Goal: Task Accomplishment & Management: Complete application form

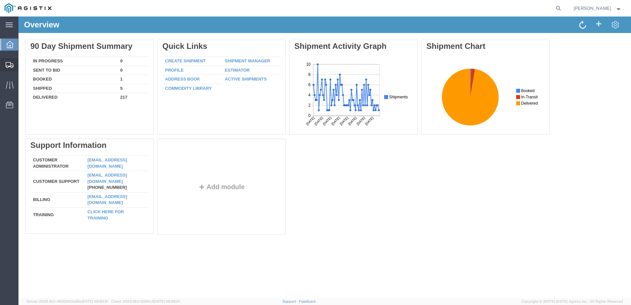
click at [0, 0] on span "Create from Template" at bounding box center [0, 0] width 0 height 0
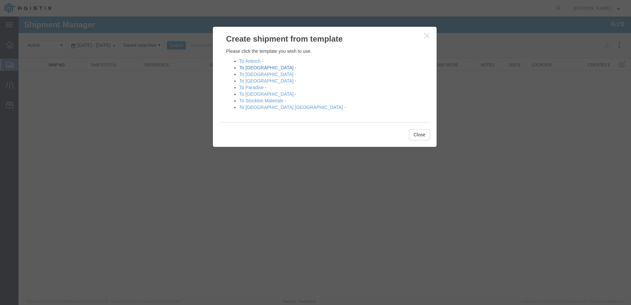
click at [259, 67] on link "To [GEOGRAPHIC_DATA] -" at bounding box center [267, 67] width 57 height 5
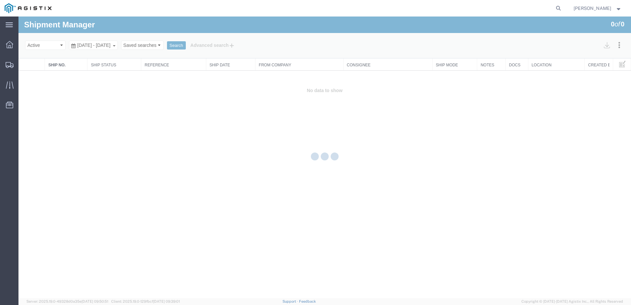
select select "PURCHORD"
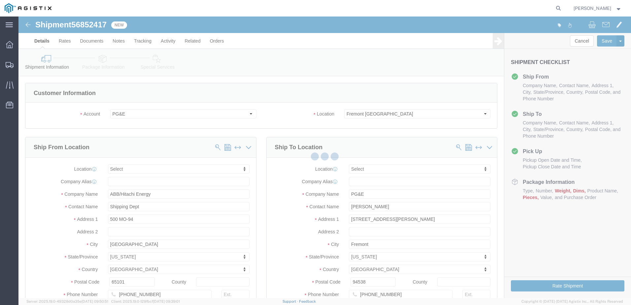
select select
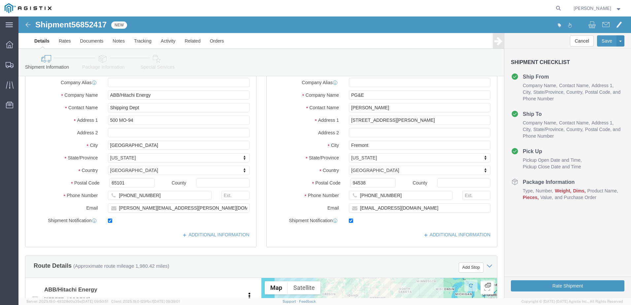
scroll to position [264, 0]
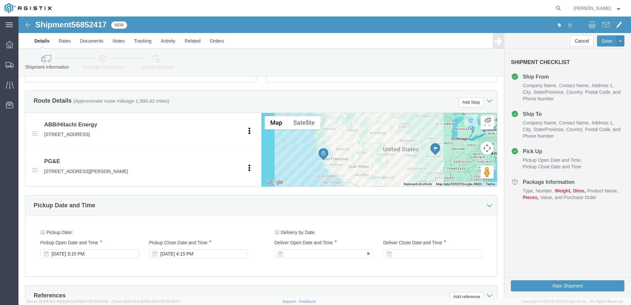
click div
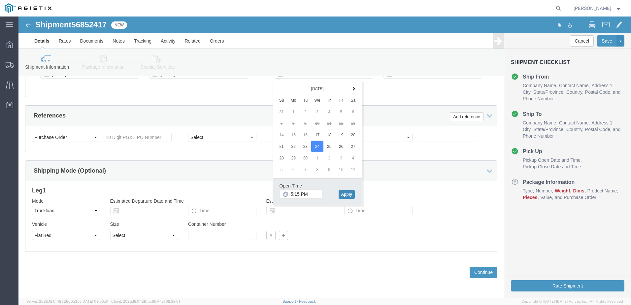
click button "Apply"
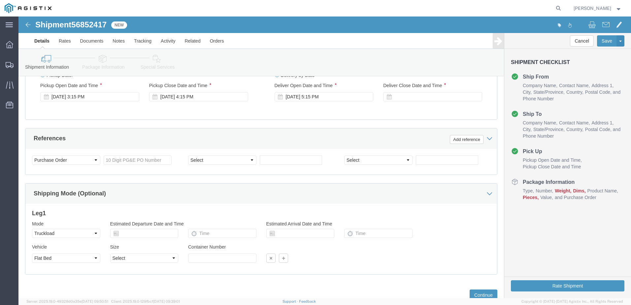
scroll to position [378, 0]
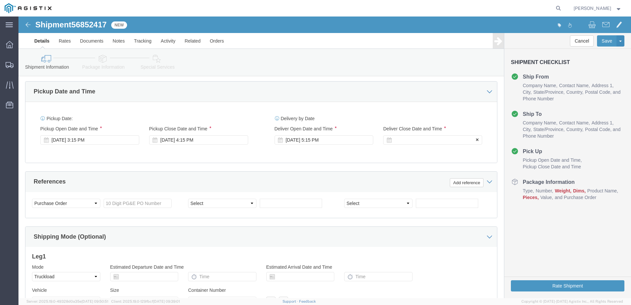
click div
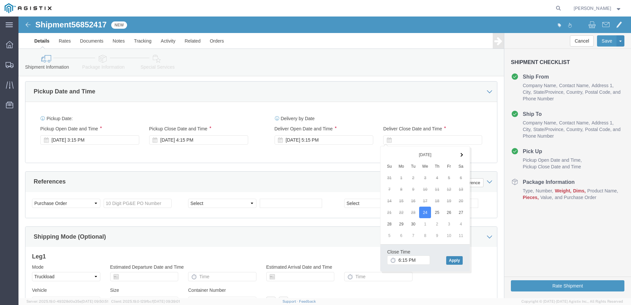
drag, startPoint x: 438, startPoint y: 243, endPoint x: 404, endPoint y: 228, distance: 36.8
click button "Apply"
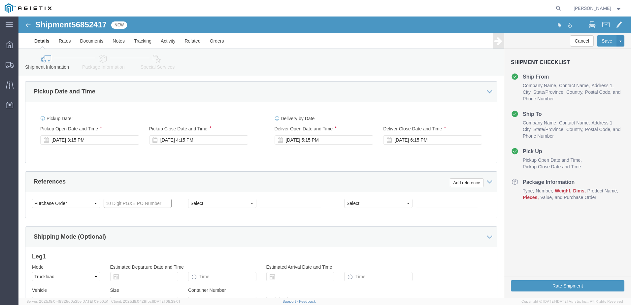
click input "text"
type input "3501399841"
click select "Select Account Type Activity ID Airline Appointment Number ASN Batch Request # …"
select select "BOL"
click select "Select Account Type Activity ID Airline Appointment Number ASN Batch Request # …"
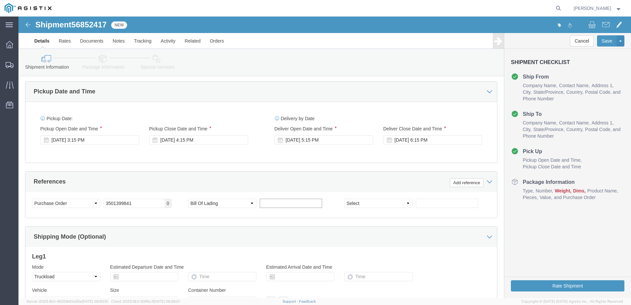
click input "text"
type input "j"
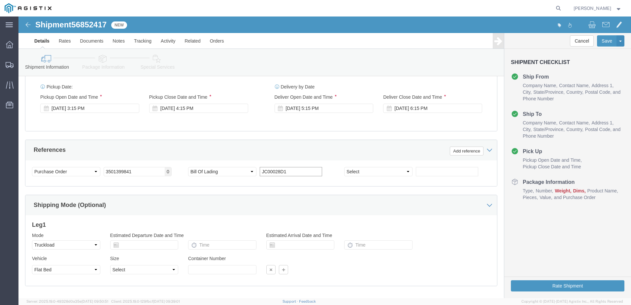
scroll to position [444, 0]
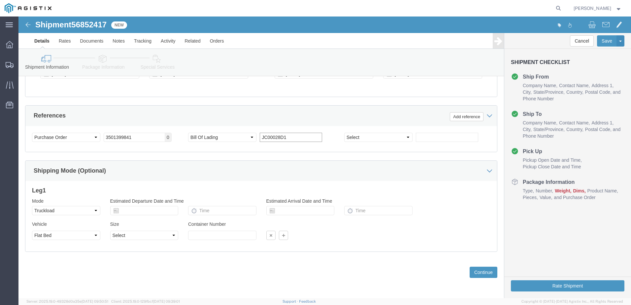
type input "JC00028D1"
drag, startPoint x: 55, startPoint y: 7, endPoint x: 89, endPoint y: 7, distance: 33.7
click span "56852417"
copy span "56852417"
drag, startPoint x: 465, startPoint y: 251, endPoint x: 445, endPoint y: 244, distance: 21.7
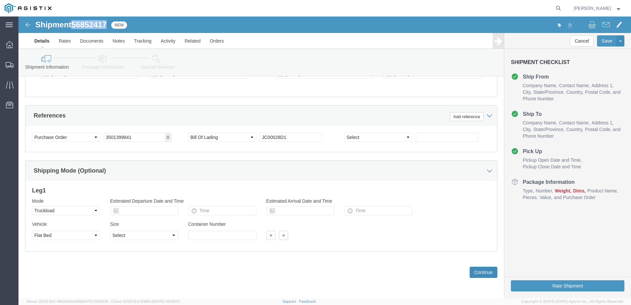
click button "Continue"
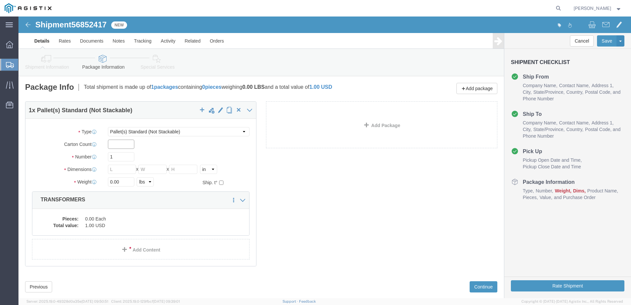
click input "text"
type input "1"
type input "8"
type input "436"
type input "72"
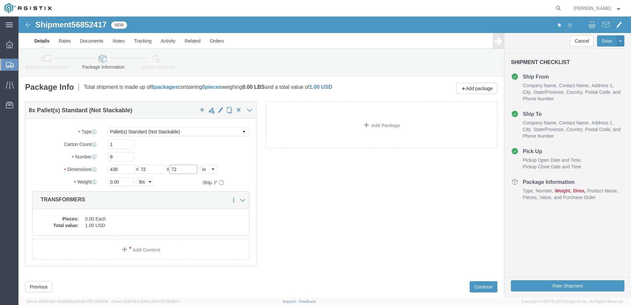
type input "72"
type input "28380.00"
click dd "1.00 USD"
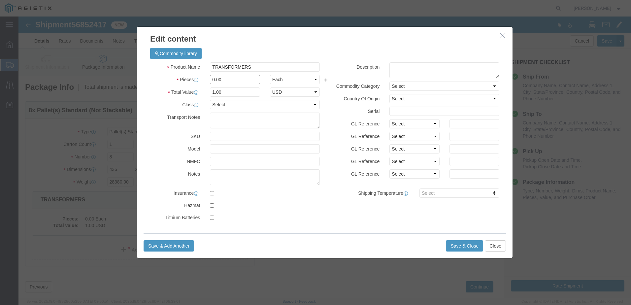
drag, startPoint x: 185, startPoint y: 60, endPoint x: 163, endPoint y: 63, distance: 22.0
click div "Pieces 0.00 Select Bag Barrels 100Board Feet Bottle Box Blister Pack Carats Can…"
type input "8"
click button "Save & Close"
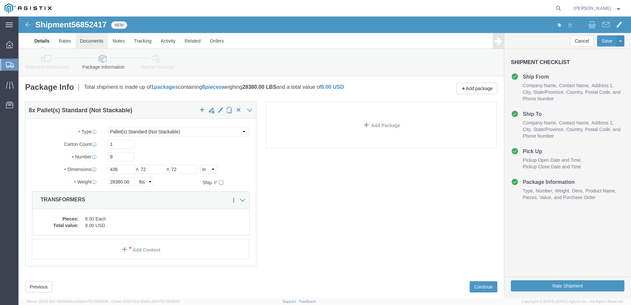
click link "Documents"
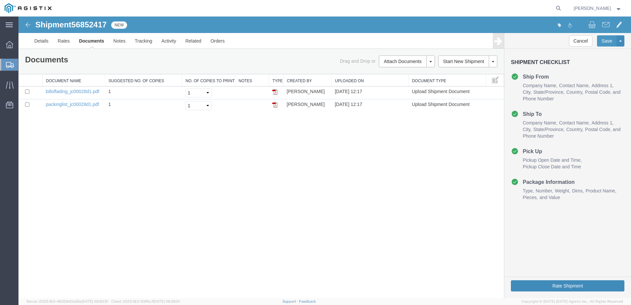
click at [568, 285] on button "Rate Shipment" at bounding box center [567, 285] width 113 height 11
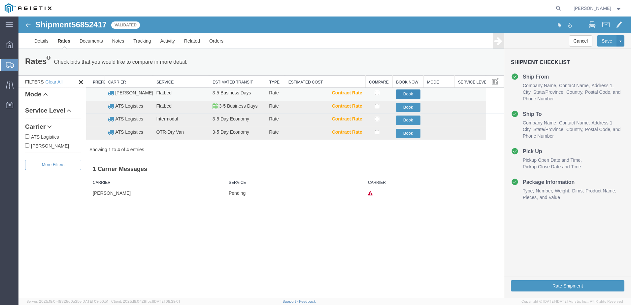
click at [404, 95] on button "Book" at bounding box center [408, 94] width 24 height 10
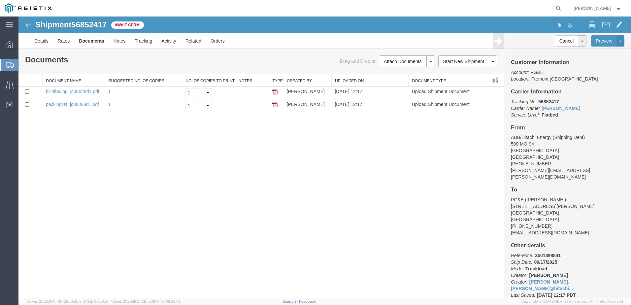
click at [0, 0] on span "Create from Template" at bounding box center [0, 0] width 0 height 0
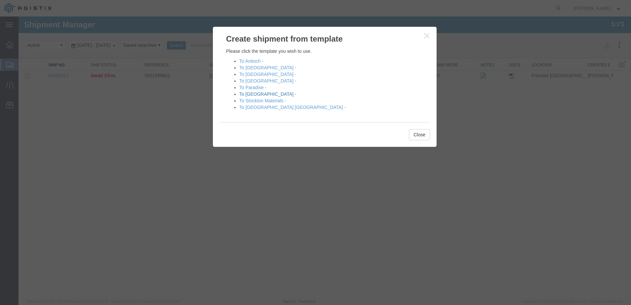
click at [257, 94] on link "To [GEOGRAPHIC_DATA] -" at bounding box center [267, 93] width 57 height 5
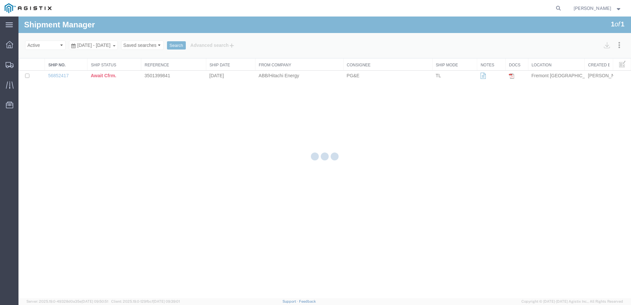
select select "PURCHORD"
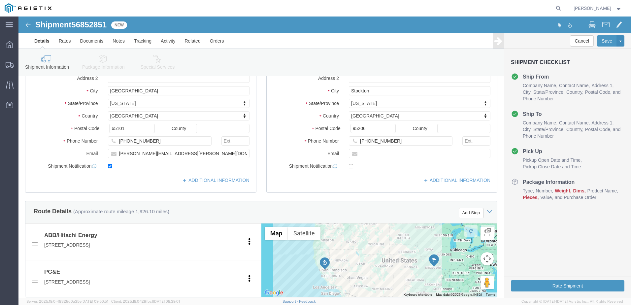
scroll to position [165, 0]
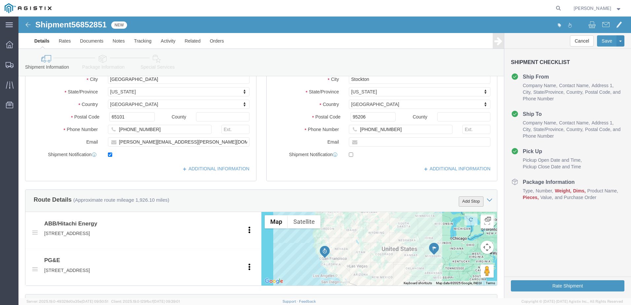
click button "Add Stop"
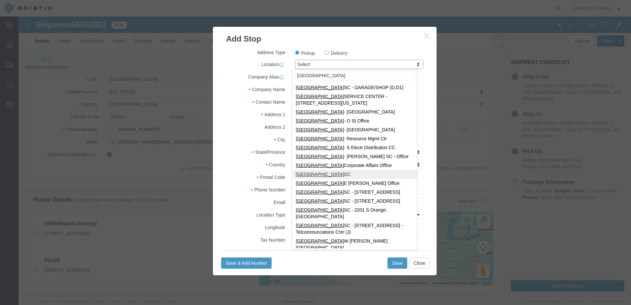
type input "[GEOGRAPHIC_DATA]"
select select "19745"
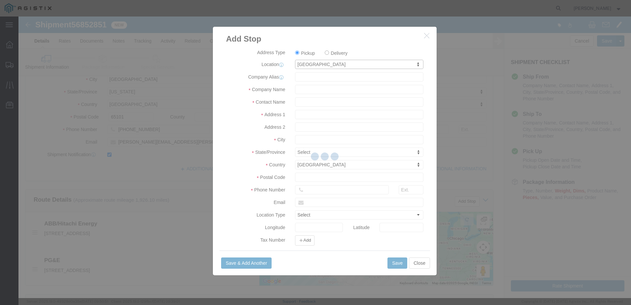
type input "PG&E"
type input "[STREET_ADDRESS]"
type input "[GEOGRAPHIC_DATA]"
type input "93725"
select select "CA"
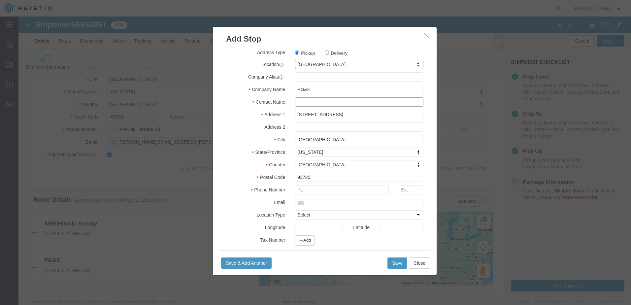
click input "text"
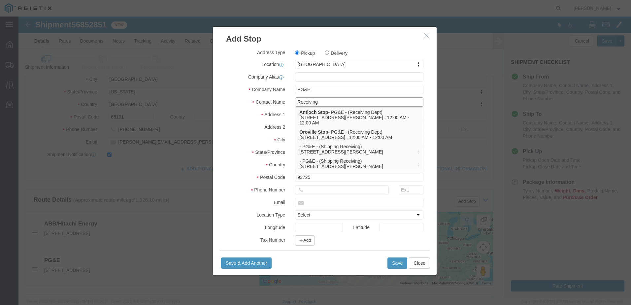
type input "Receiving"
click input "text"
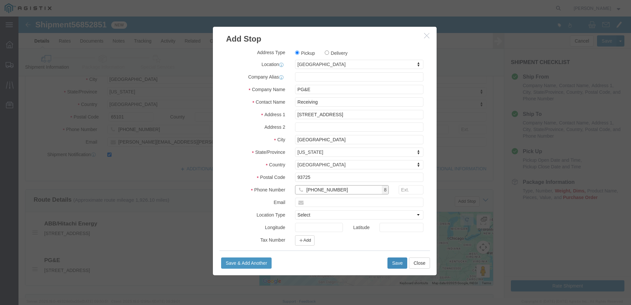
type input "[PHONE_NUMBER]"
click button "Save"
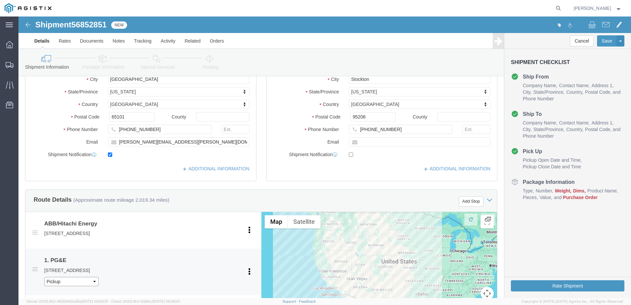
click select "Pickup Delivery"
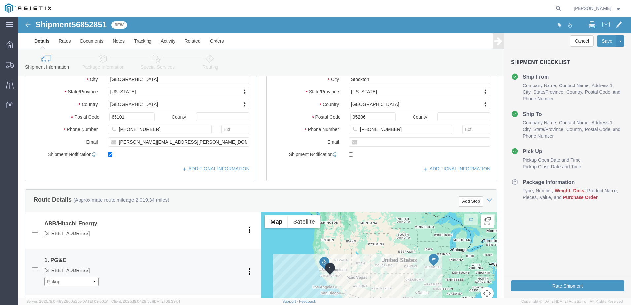
select select "D"
click select "Pickup Delivery"
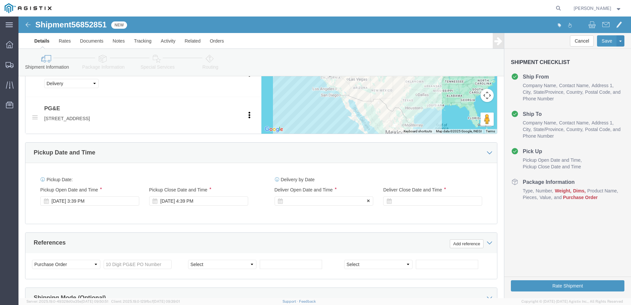
click div
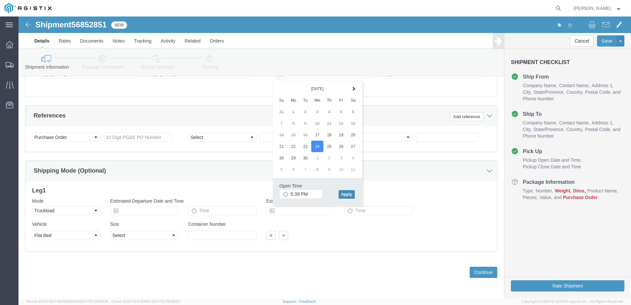
click button "Apply"
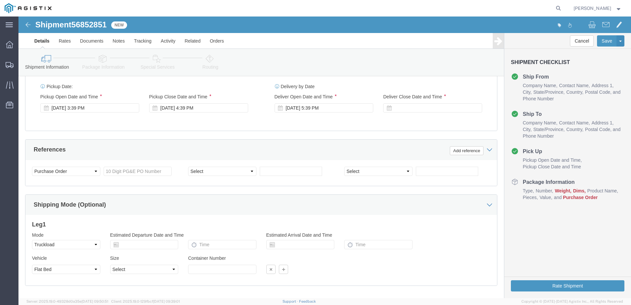
scroll to position [424, 0]
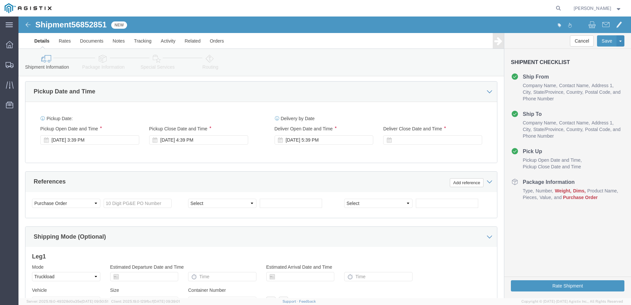
click div
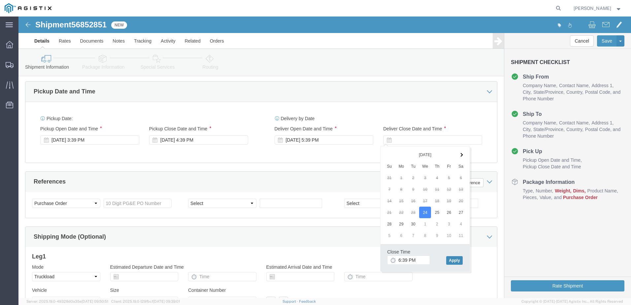
click button "Apply"
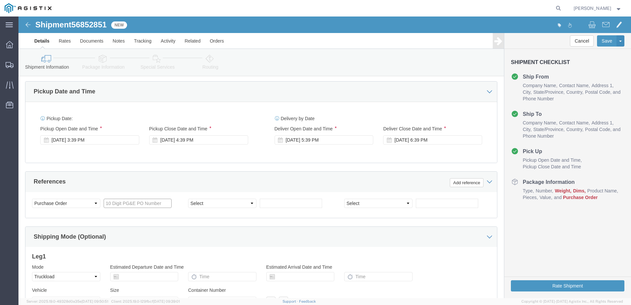
click input "text"
type input "3501412809"
click select "Select Account Type Activity ID Airline Appointment Number ASN Batch Request # …"
select select "BOL"
click select "Select Account Type Activity ID Airline Appointment Number ASN Batch Request # …"
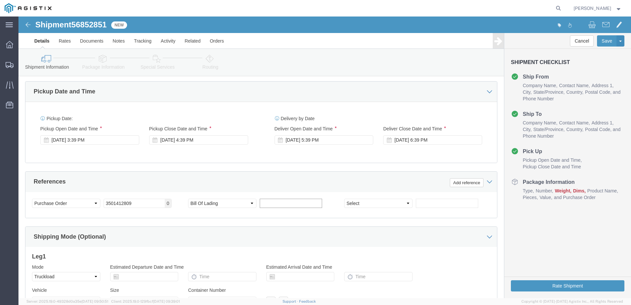
click input "text"
type input "j"
type input "JC00028D5"
drag, startPoint x: 56, startPoint y: 7, endPoint x: 89, endPoint y: 11, distance: 33.6
click span "56852851"
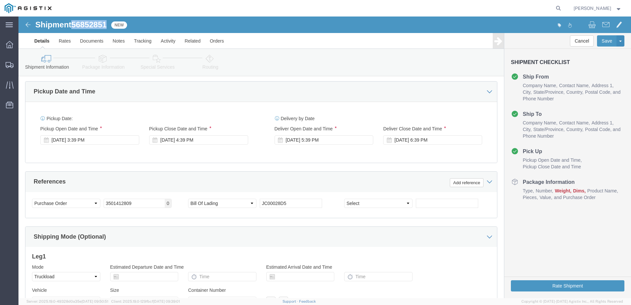
copy span "56852851"
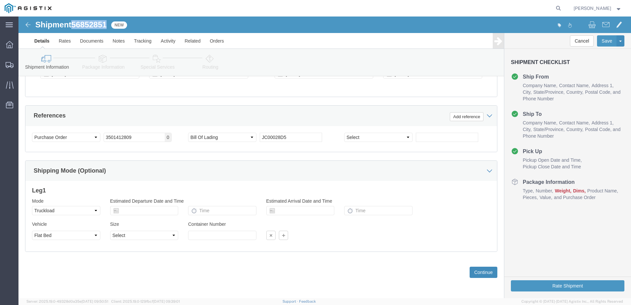
drag, startPoint x: 458, startPoint y: 254, endPoint x: 388, endPoint y: 225, distance: 75.9
click button "Continue"
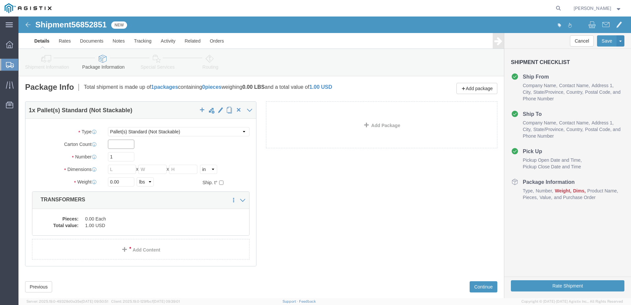
click input "text"
type input "1"
type input "10"
type input "284"
type input "72"
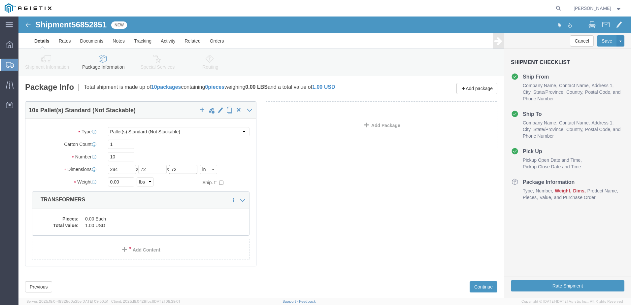
type input "72"
type input "13560.00"
click dd "1.00 USD"
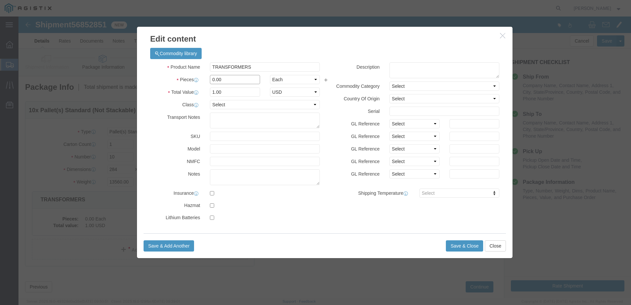
drag, startPoint x: 224, startPoint y: 63, endPoint x: 149, endPoint y: 73, distance: 75.5
click div "Product Name TRANSFORMERS Pieces 0.00 Select Bag Barrels 100Board Feet Bottle B…"
type input "10"
click button "Save & Close"
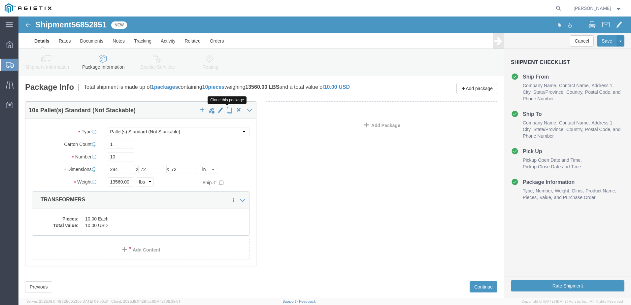
click span "button"
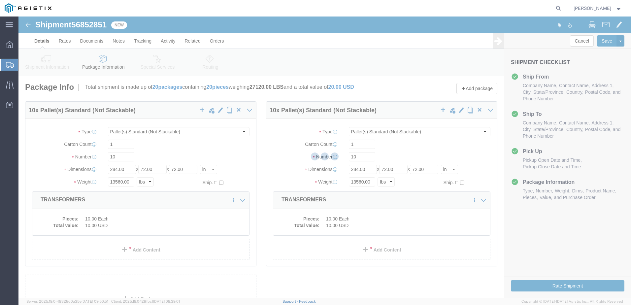
select select "PSNS"
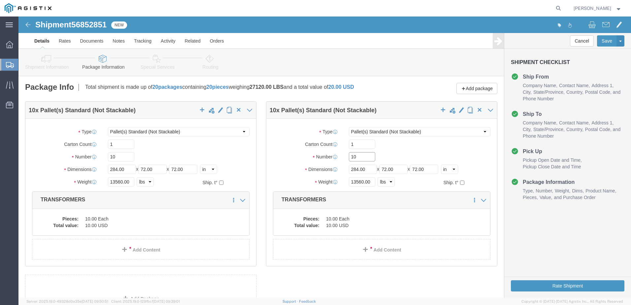
drag, startPoint x: 346, startPoint y: 142, endPoint x: 302, endPoint y: 139, distance: 44.3
click div "Number 10"
type input "9"
type input "252"
type input "18600.00"
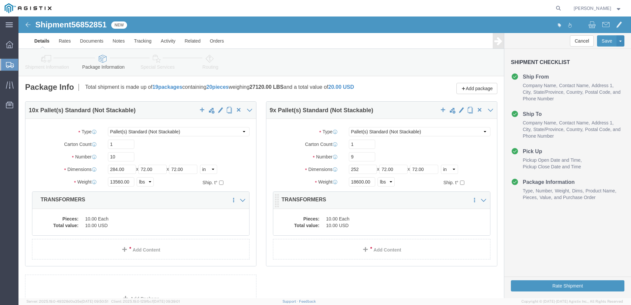
click dd "10.00 USD"
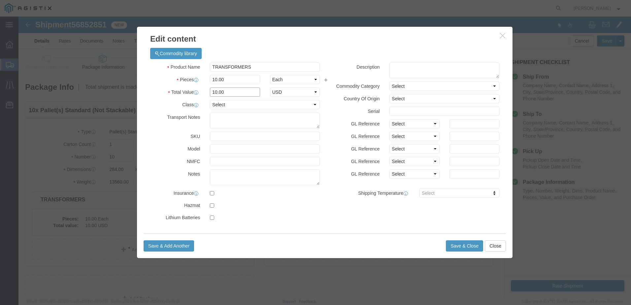
drag, startPoint x: 221, startPoint y: 76, endPoint x: 153, endPoint y: 75, distance: 67.6
click div "Total Value 10.00 Select ADP AED AFN ALL AMD AOA ARS ATS AUD AWG AZN BAM BBD BD…"
click div "Pieces 10.00 Select Bag Barrels 100Board Feet Bottle Box Blister Pack Carats Ca…"
type input "9"
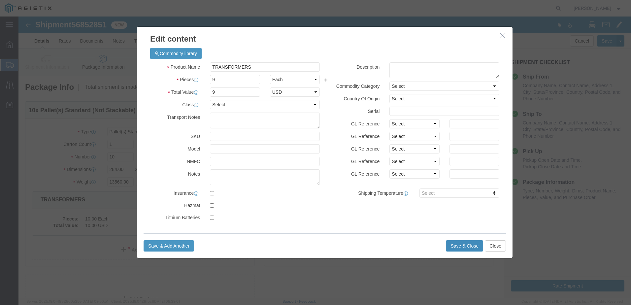
click button "Save & Close"
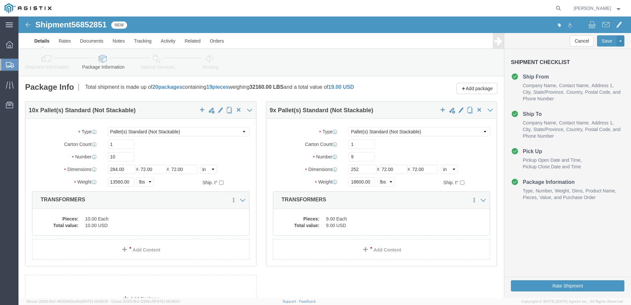
click link "Routing"
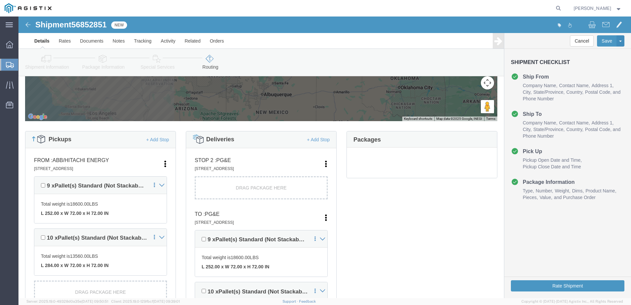
scroll to position [132, 0]
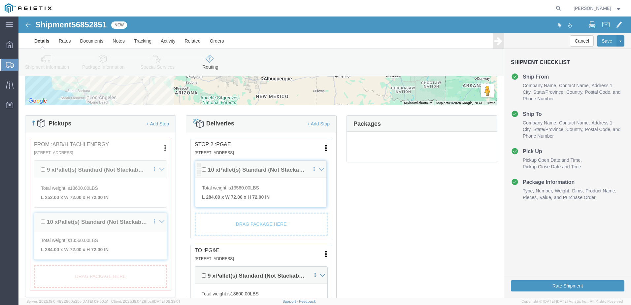
drag, startPoint x: 179, startPoint y: 257, endPoint x: 180, endPoint y: 151, distance: 105.9
click div "Pickups + Add Stop From : ABB/Hitachi Energy 500 MO-94, [GEOGRAPHIC_DATA], [GEO…"
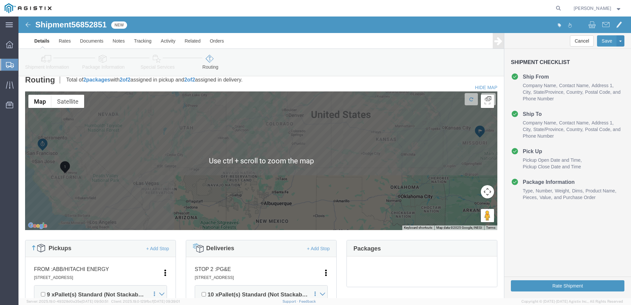
scroll to position [0, 0]
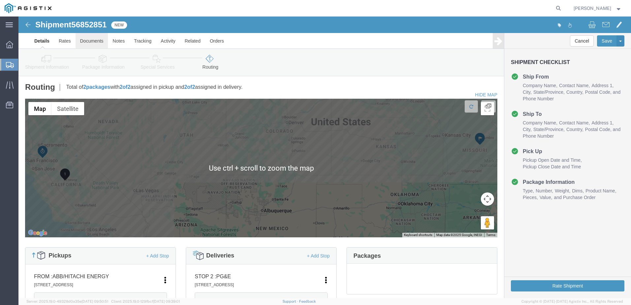
click link "Documents"
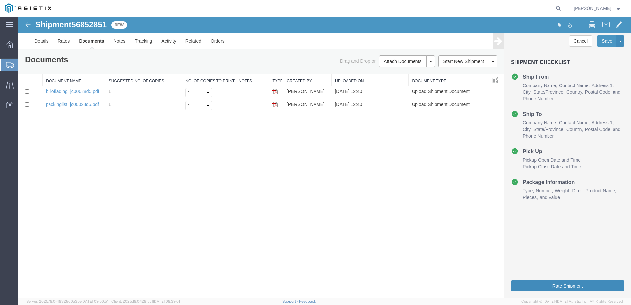
click at [554, 286] on button "Rate Shipment" at bounding box center [567, 285] width 113 height 11
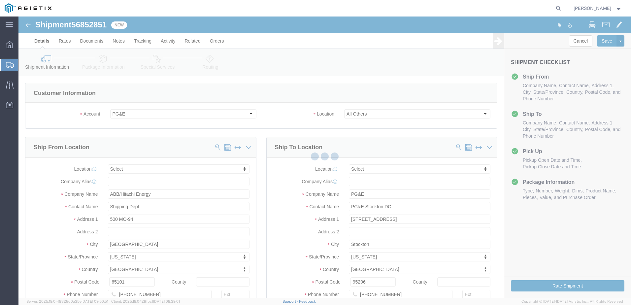
select select
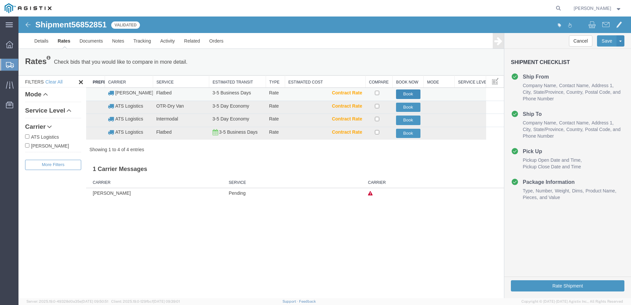
click at [404, 92] on button "Book" at bounding box center [408, 94] width 24 height 10
